Goal: Task Accomplishment & Management: Complete application form

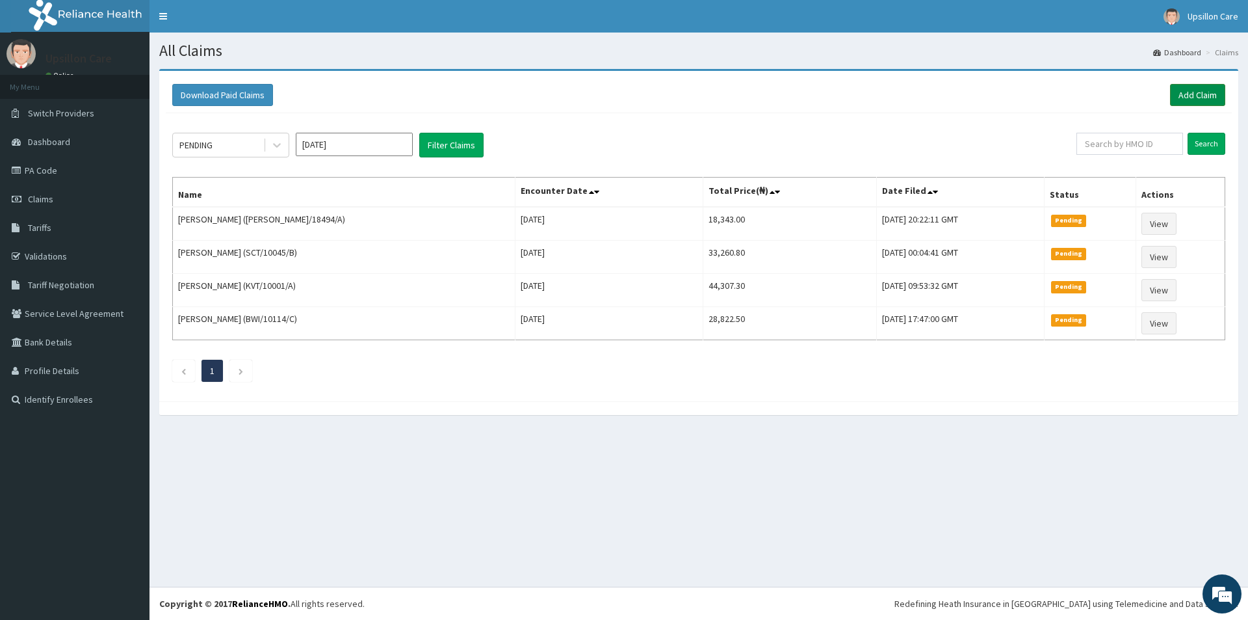
click at [1213, 92] on link "Add Claim" at bounding box center [1197, 95] width 55 height 22
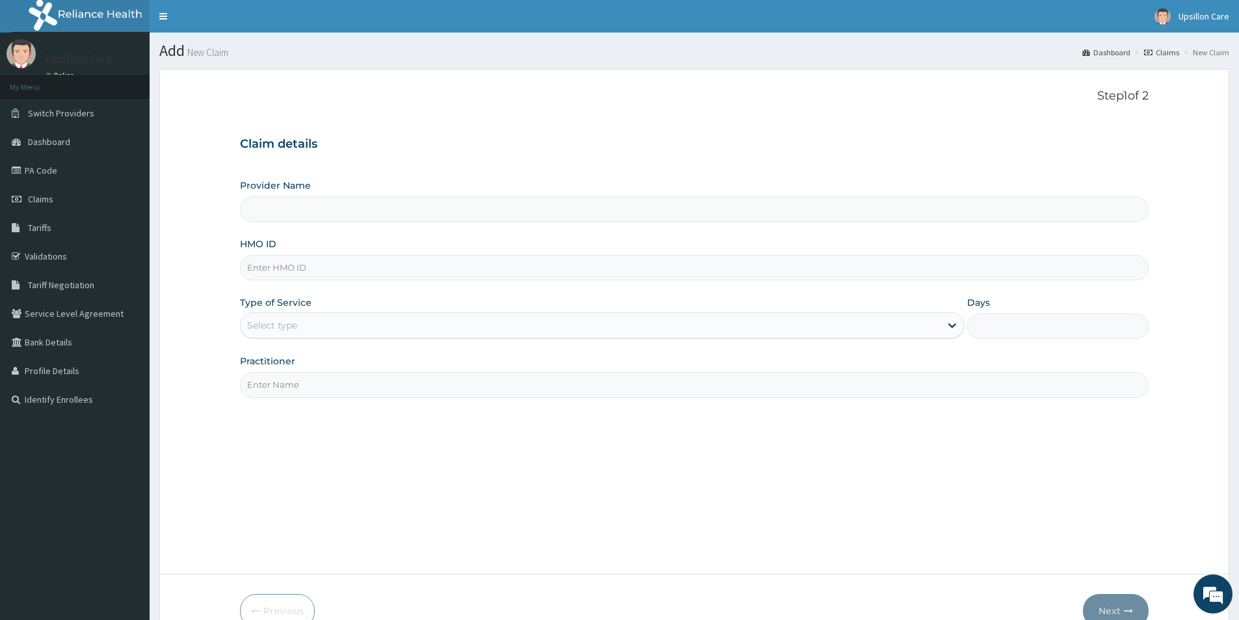
type input "Upsillon Care hospital"
